Goal: Check status

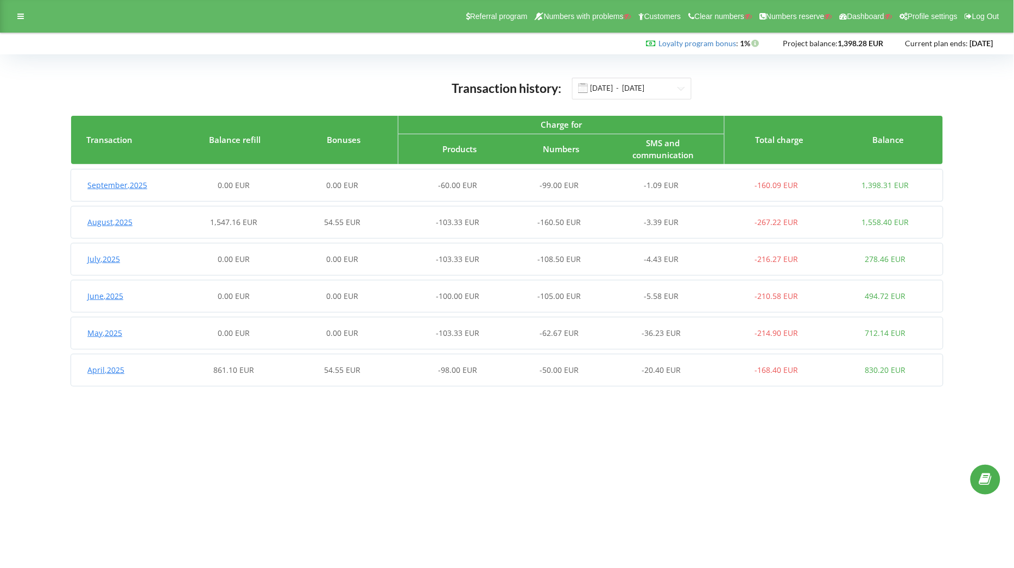
click at [274, 230] on div "August , 2025 1,547.16 EUR 54.55 EUR -103.33 EUR -160.50 EUR -3.39 EUR -267.22 …" at bounding box center [505, 222] width 868 height 26
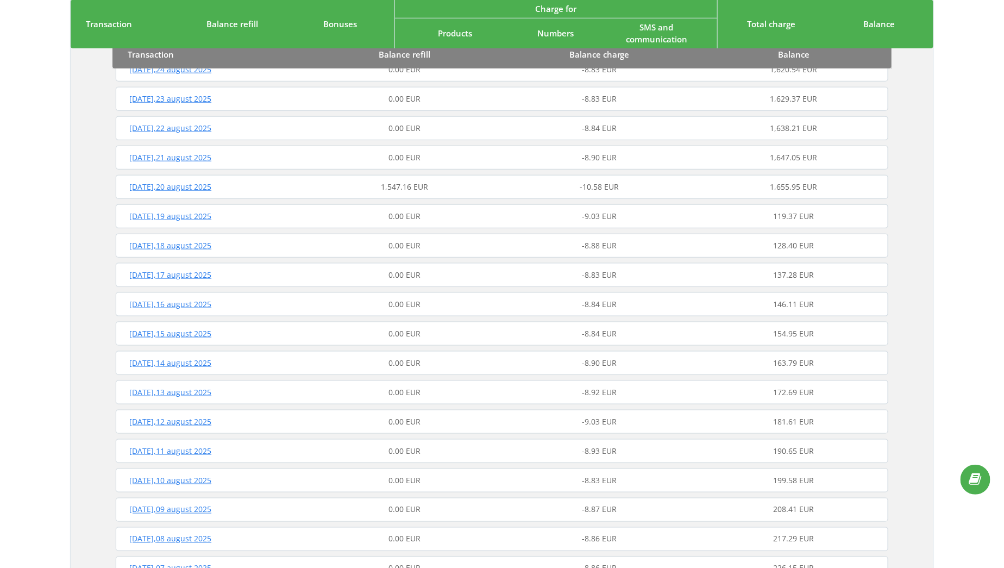
scroll to position [440, 0]
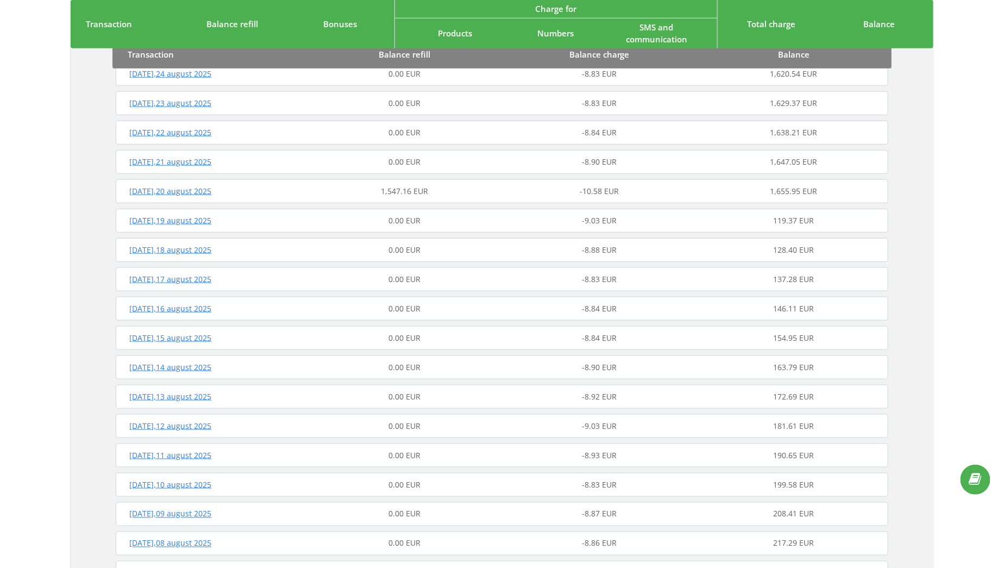
click at [298, 188] on div "Wednesday , 20 august 2025" at bounding box center [210, 191] width 194 height 11
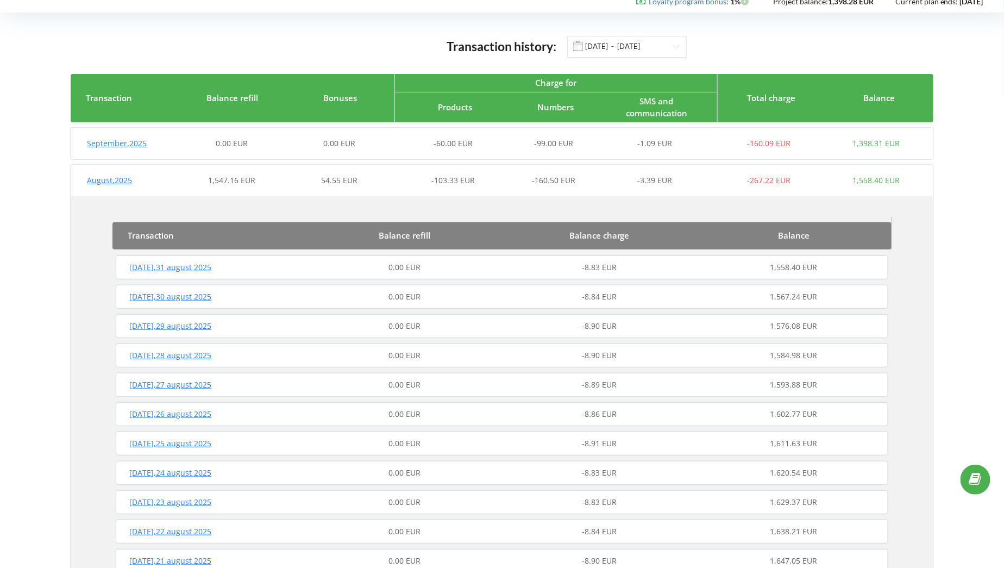
scroll to position [0, 0]
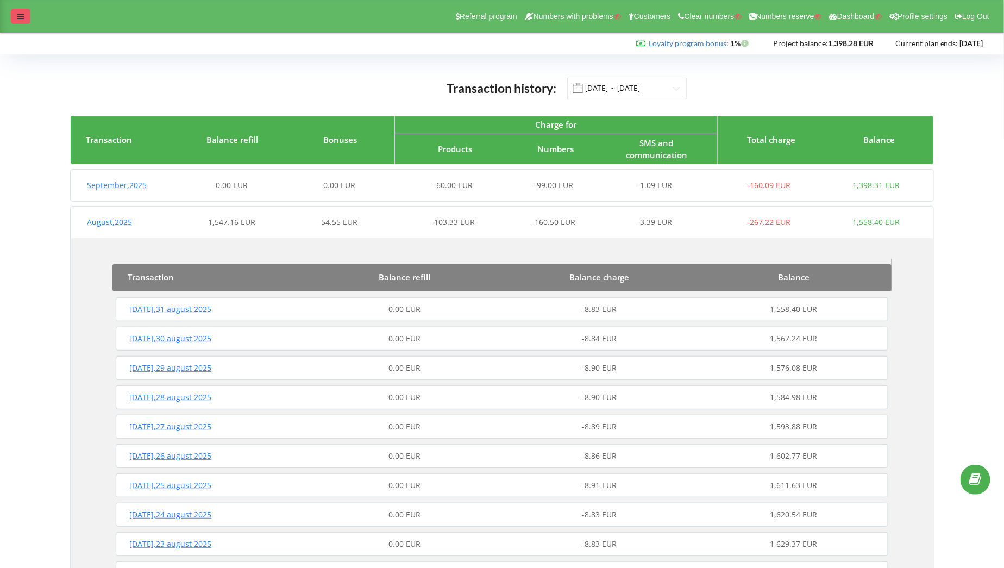
click at [18, 12] on icon at bounding box center [20, 16] width 7 height 8
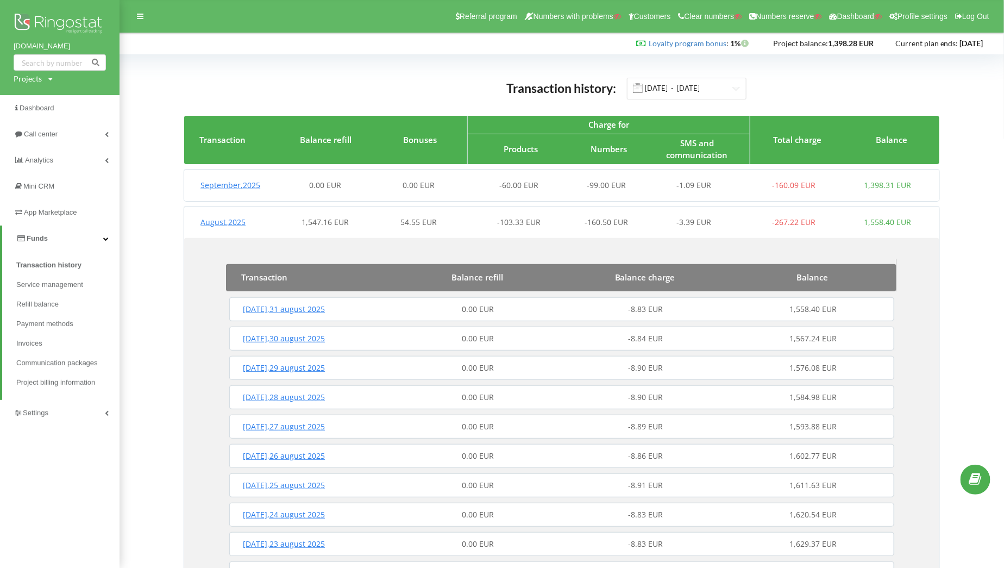
click at [37, 81] on div "Projects" at bounding box center [28, 78] width 28 height 11
click at [39, 93] on div "Search" at bounding box center [63, 101] width 98 height 34
click at [39, 96] on input "text" at bounding box center [47, 101] width 54 height 16
paste input "auctioncar.eu"
type input "auctioncar.eu"
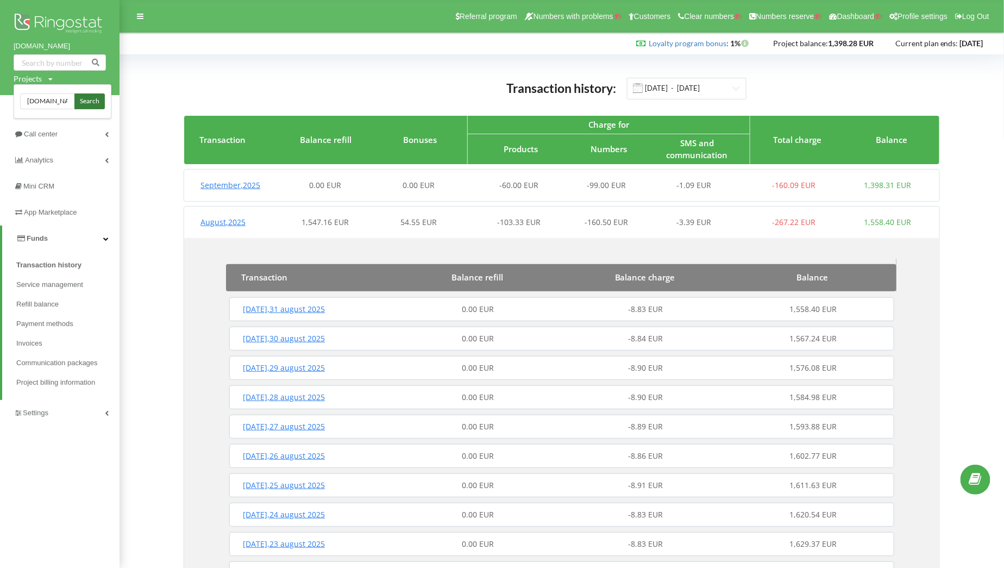
click at [92, 100] on span "Search" at bounding box center [90, 102] width 20 height 10
